Goal: Information Seeking & Learning: Learn about a topic

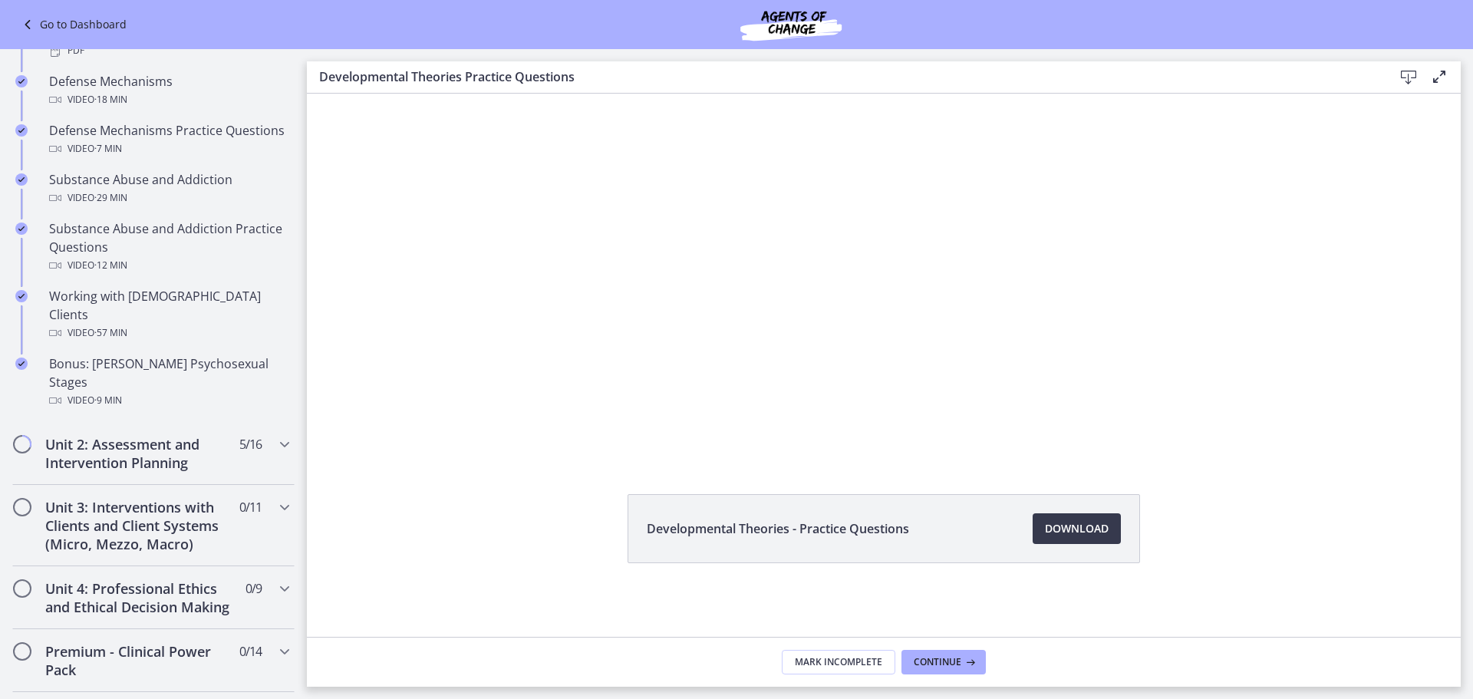
scroll to position [997, 0]
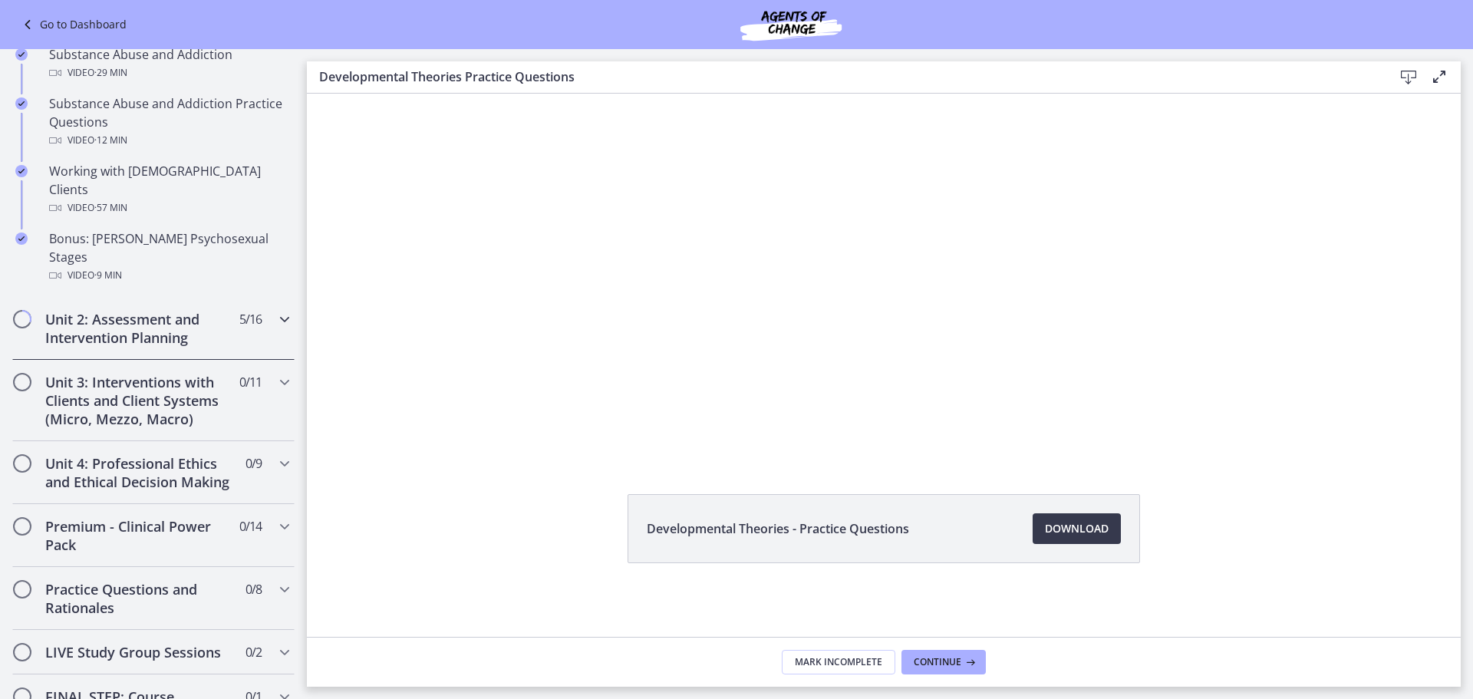
click at [119, 310] on h2 "Unit 2: Assessment and Intervention Planning" at bounding box center [138, 328] width 187 height 37
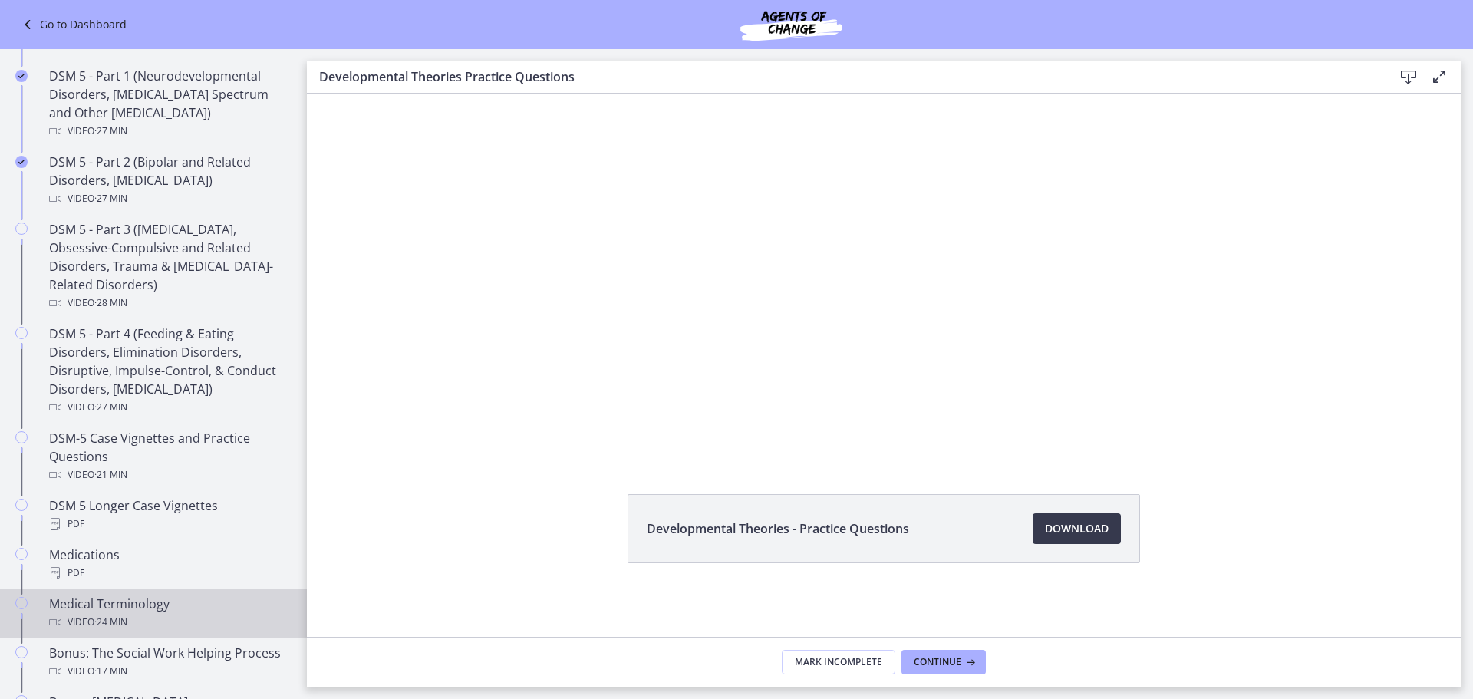
scroll to position [614, 0]
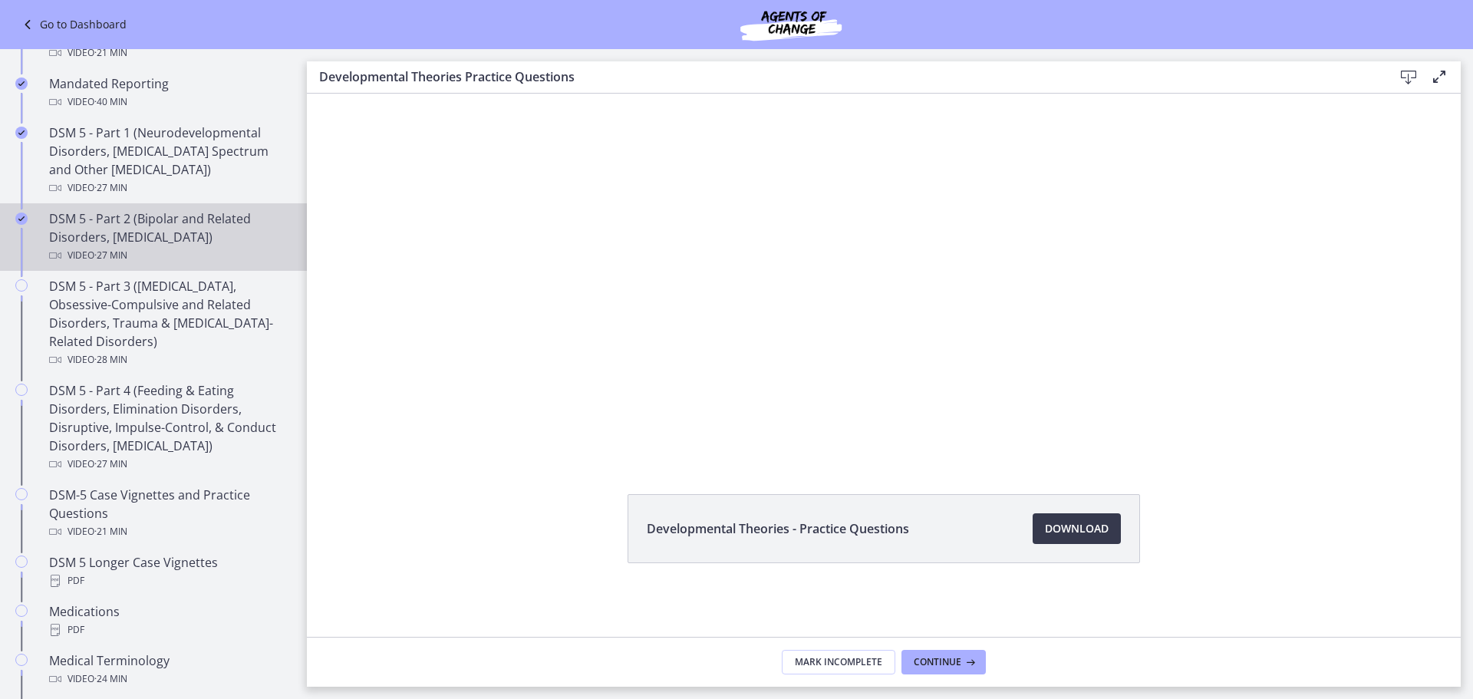
click at [137, 233] on div "DSM 5 - Part 2 (Bipolar and Related Disorders, [MEDICAL_DATA]) Video · 27 min" at bounding box center [168, 236] width 239 height 55
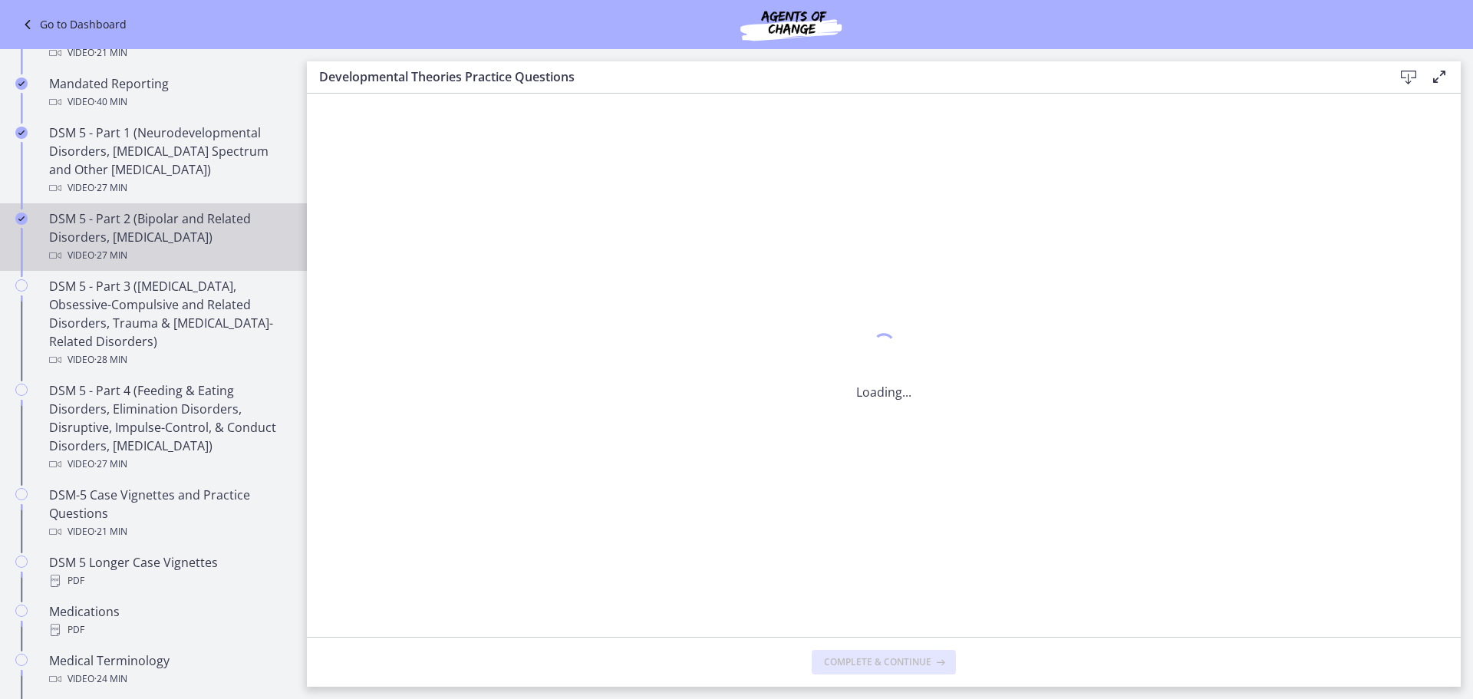
scroll to position [0, 0]
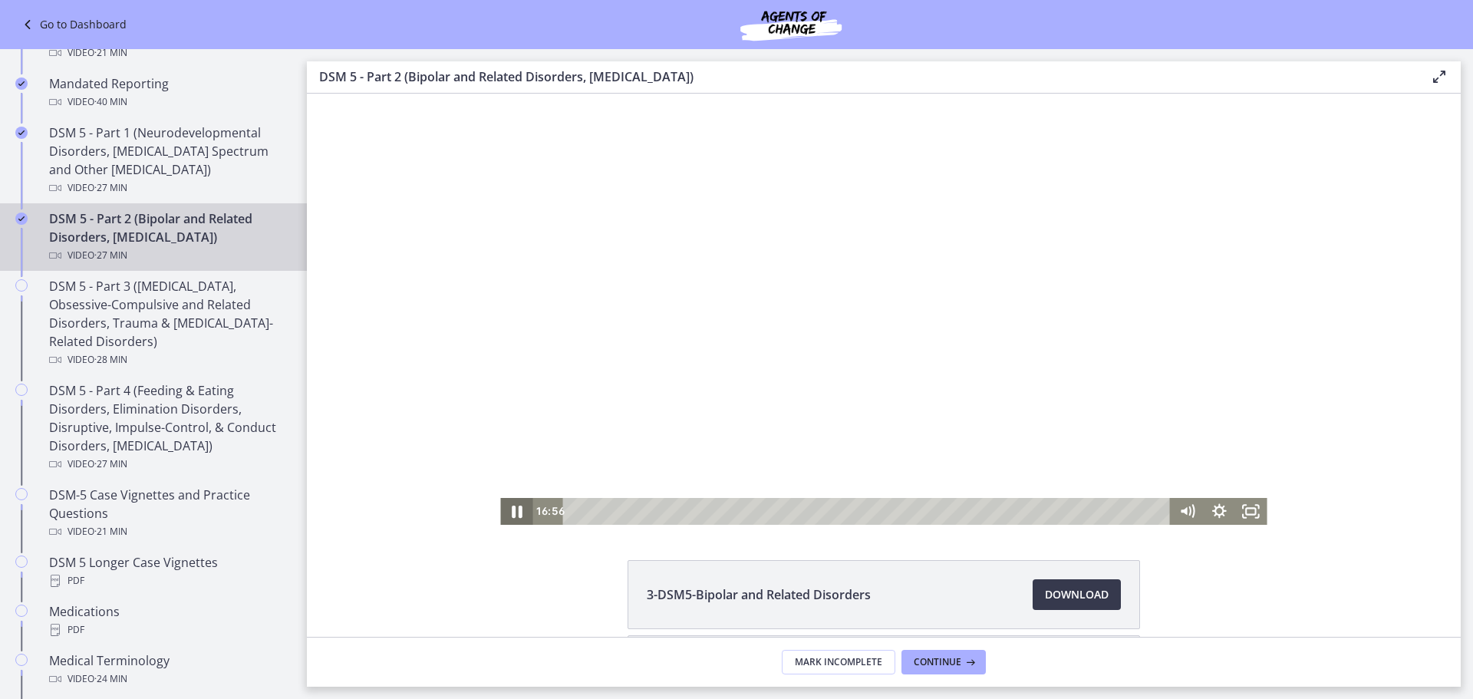
click at [512, 509] on icon "Pause" at bounding box center [517, 512] width 11 height 12
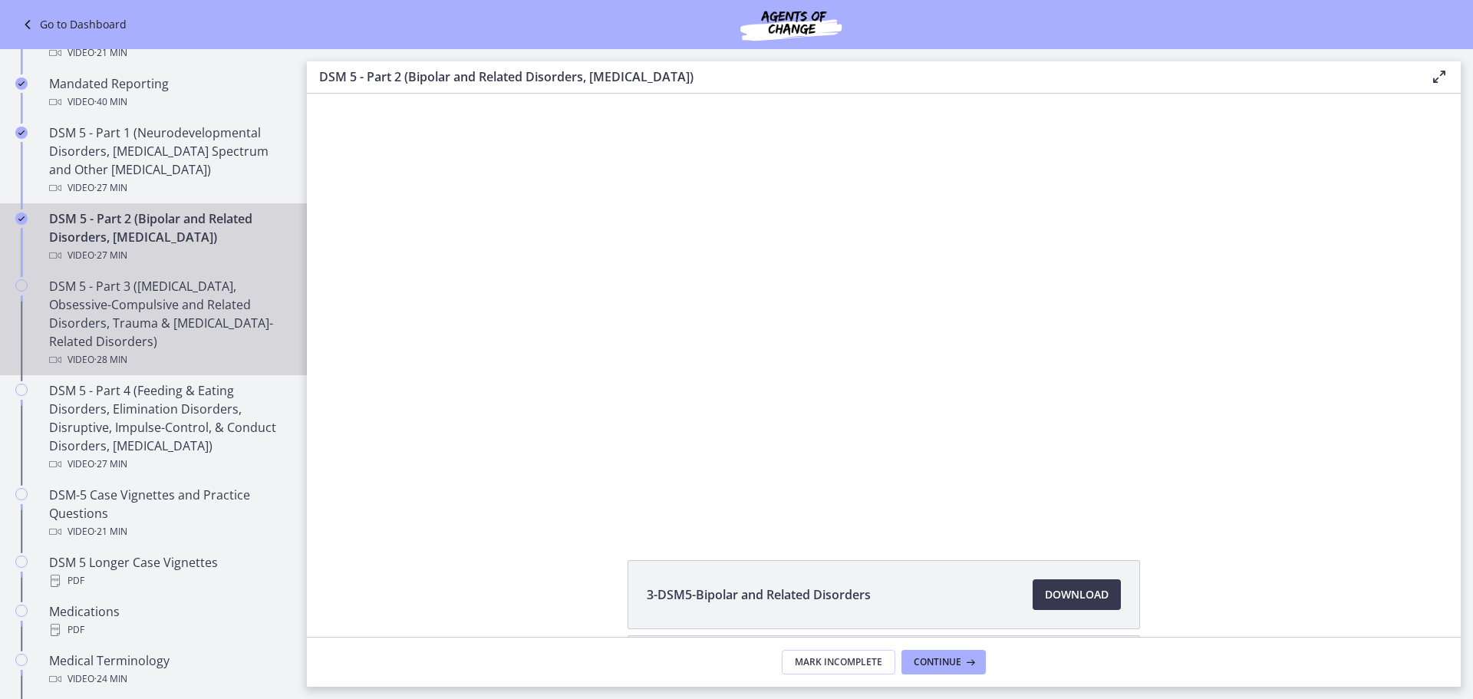
click at [173, 321] on div "DSM 5 - Part 3 ([MEDICAL_DATA], Obsessive-Compulsive and Related Disorders, Tra…" at bounding box center [168, 323] width 239 height 92
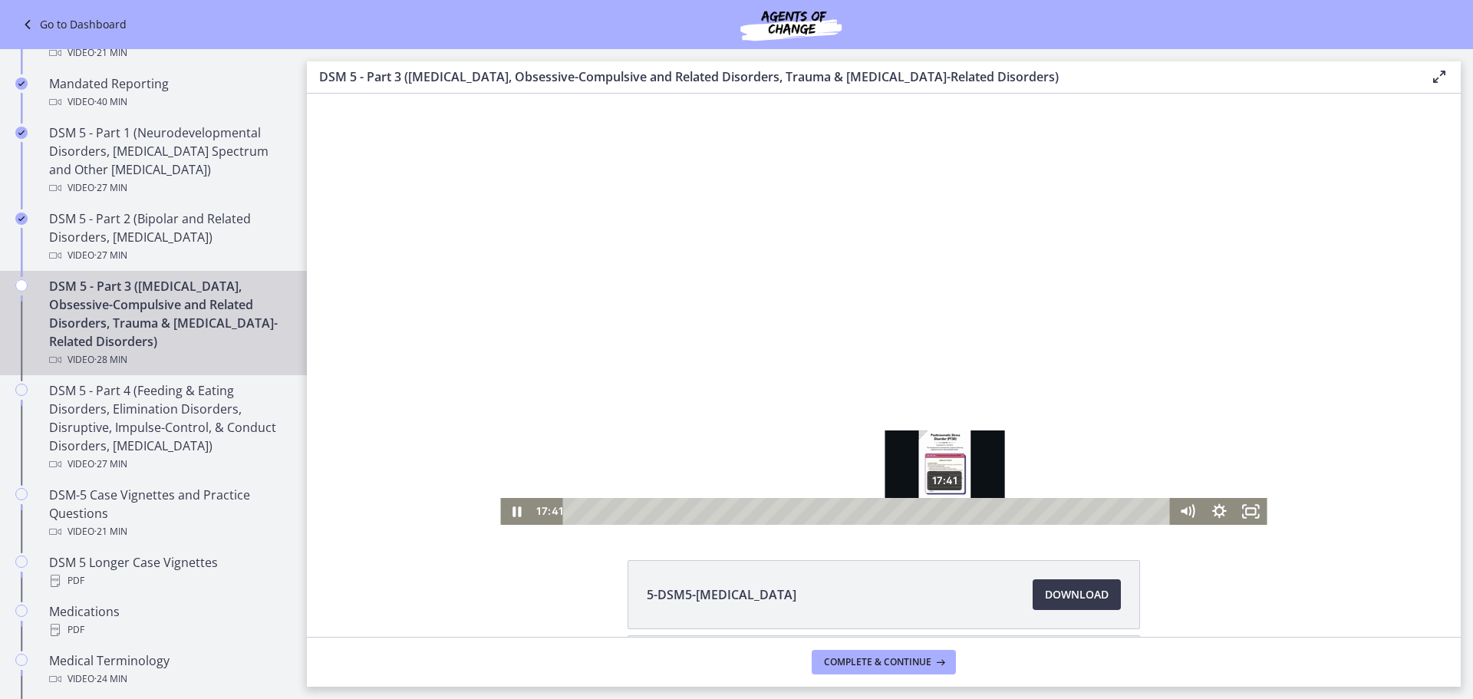
drag, startPoint x: 957, startPoint y: 509, endPoint x: 940, endPoint y: 510, distance: 17.7
click at [941, 510] on div "Playbar" at bounding box center [945, 511] width 9 height 9
drag, startPoint x: 940, startPoint y: 510, endPoint x: 931, endPoint y: 511, distance: 9.2
click at [931, 511] on div "Playbar" at bounding box center [935, 511] width 9 height 9
click at [509, 506] on icon "Pause" at bounding box center [516, 511] width 38 height 32
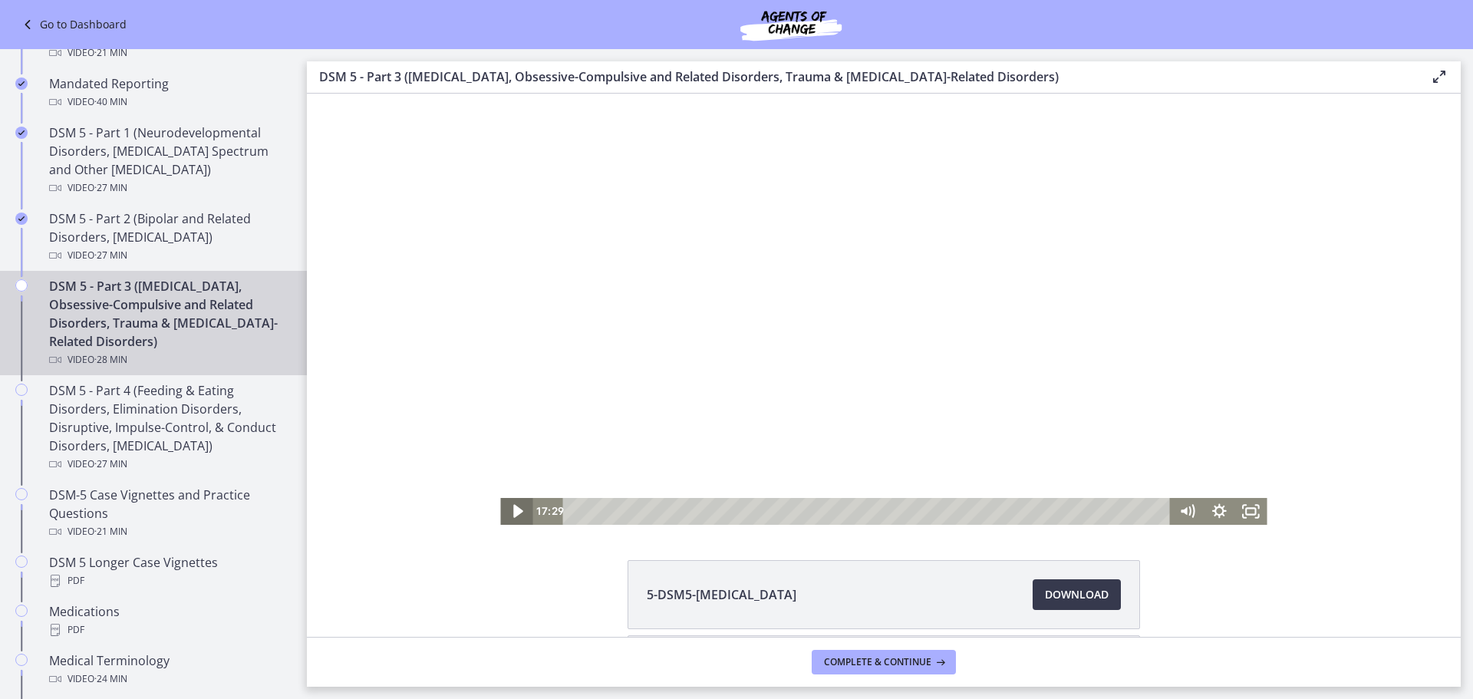
click at [506, 510] on icon "Play Video" at bounding box center [518, 511] width 38 height 32
click at [500, 514] on icon "Pause" at bounding box center [516, 511] width 32 height 27
click at [513, 507] on icon "Play Video" at bounding box center [518, 511] width 10 height 13
click at [512, 510] on icon "Pause" at bounding box center [517, 512] width 11 height 12
click at [517, 511] on icon "Play Video" at bounding box center [518, 511] width 38 height 32
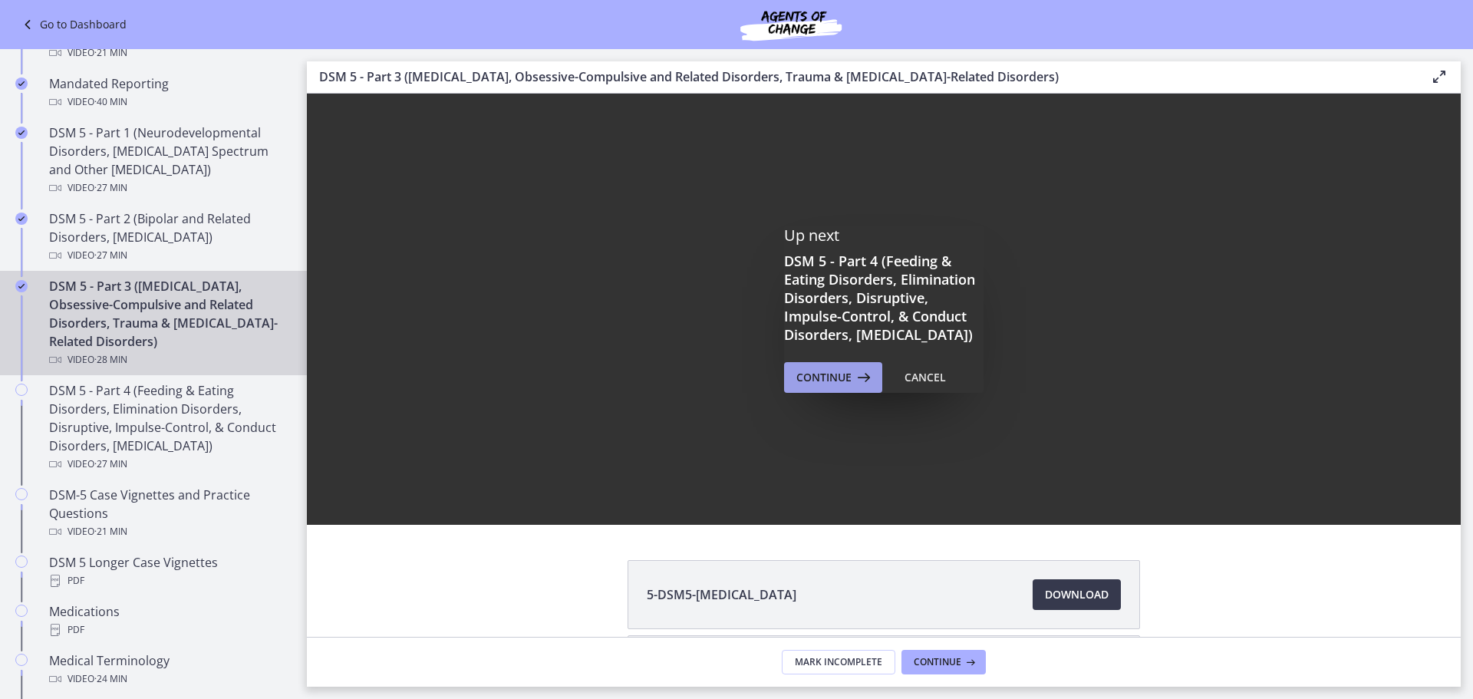
click at [825, 386] on span "Continue" at bounding box center [823, 377] width 55 height 18
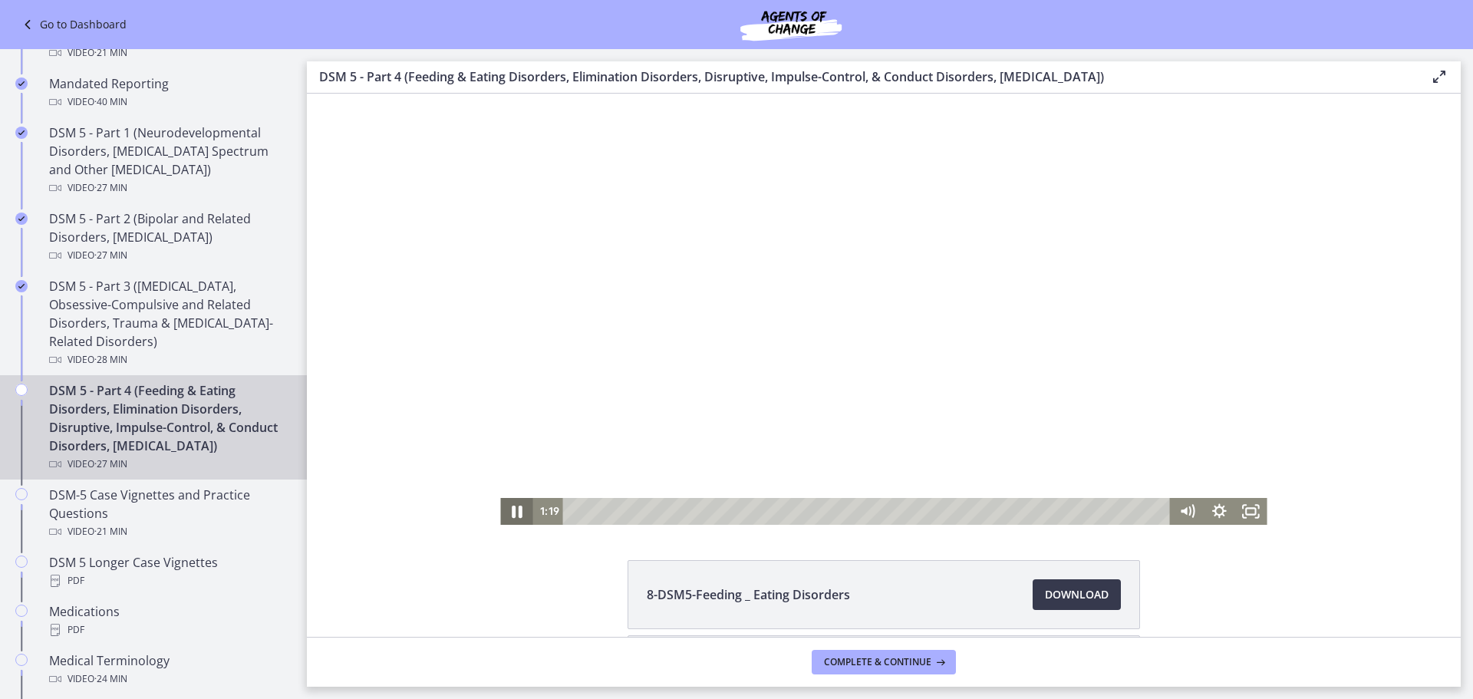
click at [512, 510] on icon "Pause" at bounding box center [516, 511] width 38 height 32
click at [517, 498] on icon "Play Video" at bounding box center [518, 511] width 38 height 32
click at [515, 506] on icon "Pause" at bounding box center [516, 511] width 38 height 32
click at [514, 511] on icon "Play Video" at bounding box center [518, 512] width 8 height 12
click at [512, 512] on icon "Pause" at bounding box center [516, 511] width 8 height 10
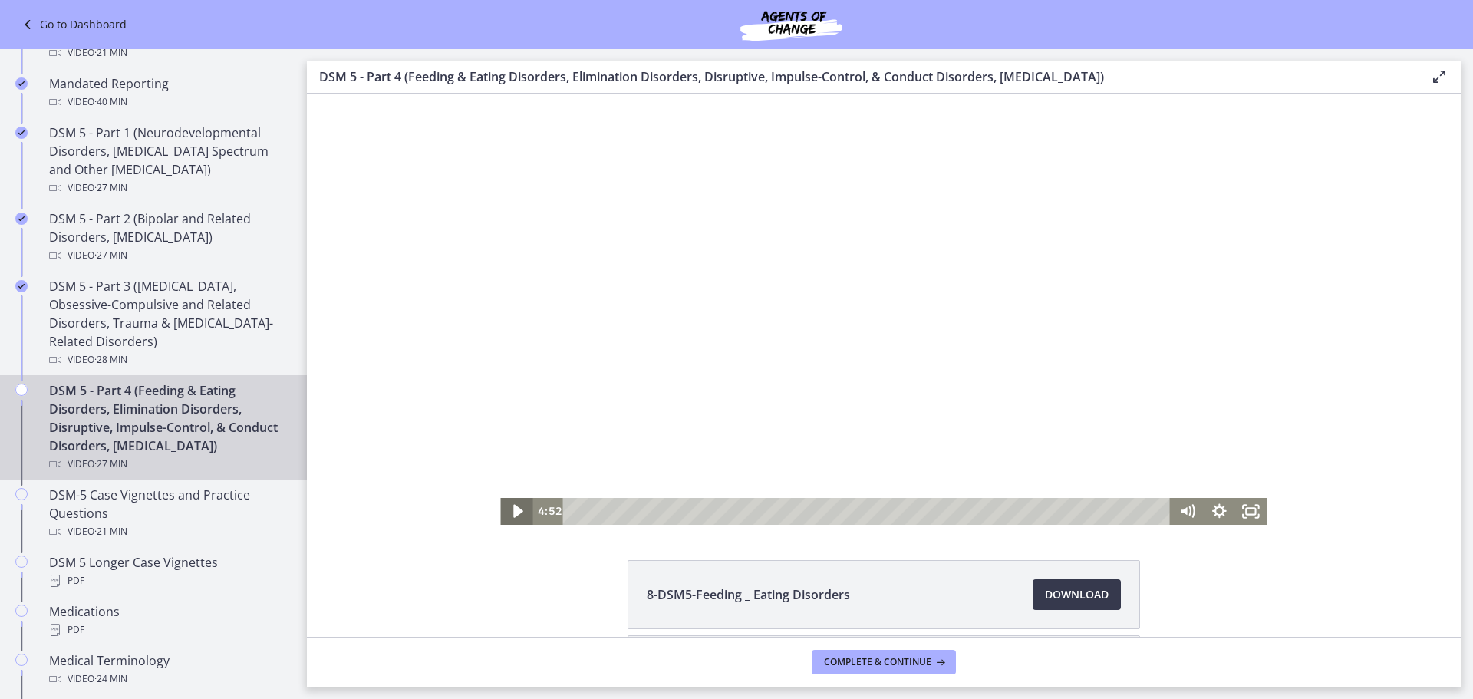
click at [513, 512] on icon "Play Video" at bounding box center [518, 511] width 10 height 13
click at [512, 507] on icon "Pause" at bounding box center [516, 511] width 32 height 27
